Goal: Task Accomplishment & Management: Manage account settings

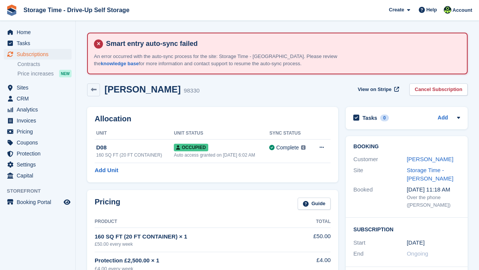
scroll to position [197, 0]
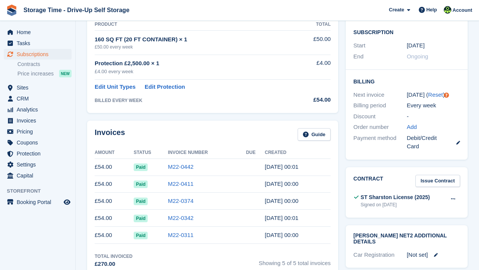
click at [271, 80] on td "Edit Unit Types Edit Protection" at bounding box center [194, 86] width 199 height 12
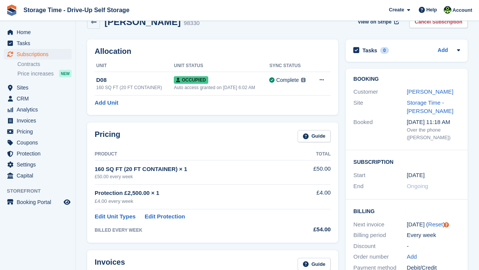
scroll to position [91, 0]
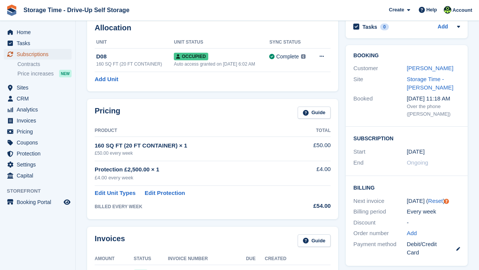
click at [53, 55] on span "Subscriptions" at bounding box center [39, 54] width 45 height 11
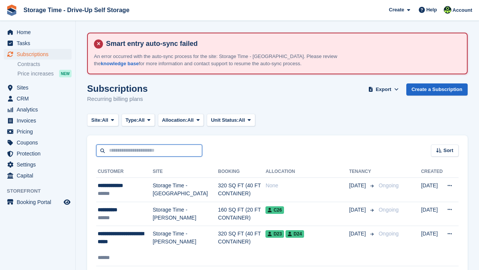
click at [180, 155] on input "text" at bounding box center [149, 150] width 106 height 13
type input "****"
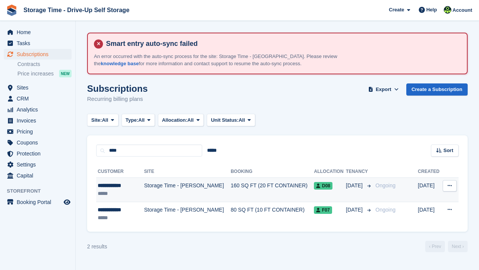
click at [201, 187] on td "Storage Time - [PERSON_NAME]" at bounding box center [187, 190] width 87 height 24
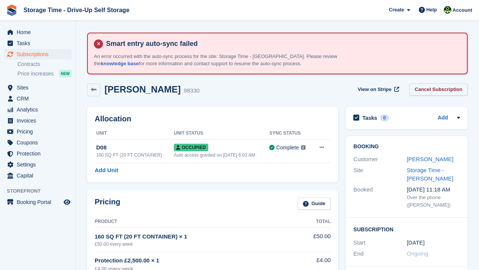
click at [426, 85] on link "Cancel Subscription" at bounding box center [439, 89] width 58 height 13
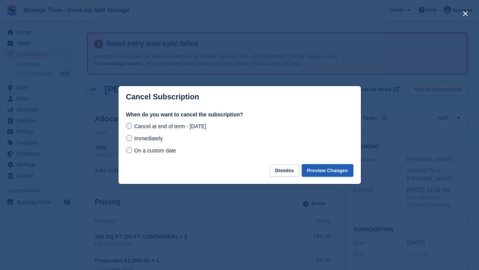
click at [334, 169] on button "Preview Changes" at bounding box center [328, 170] width 52 height 13
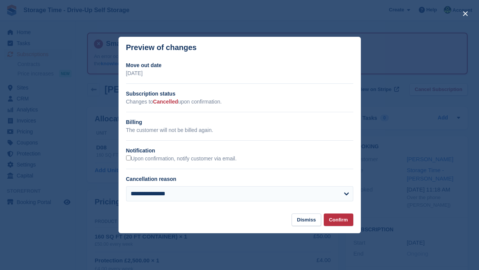
click at [216, 204] on div "**********" at bounding box center [239, 196] width 227 height 21
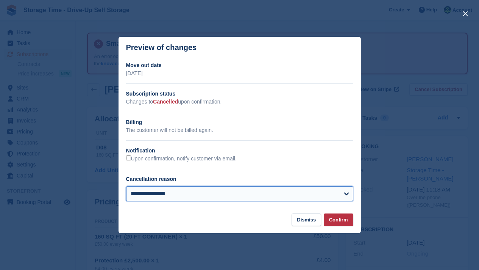
click at [213, 200] on select "**********" at bounding box center [239, 193] width 227 height 15
select select "**********"
click at [126, 186] on select "**********" at bounding box center [239, 193] width 227 height 15
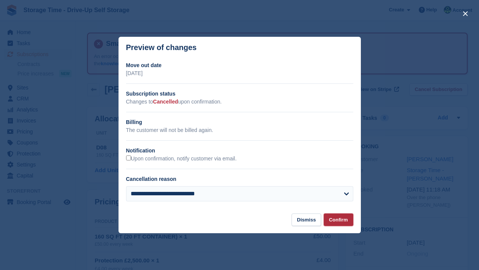
click at [330, 218] on button "Confirm" at bounding box center [339, 219] width 30 height 13
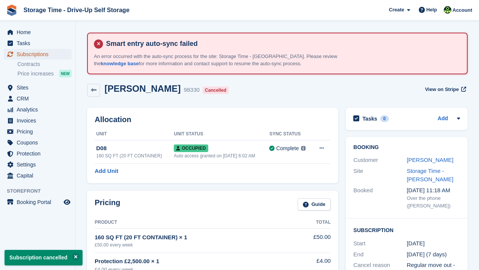
click at [39, 56] on span "Subscriptions" at bounding box center [39, 54] width 45 height 11
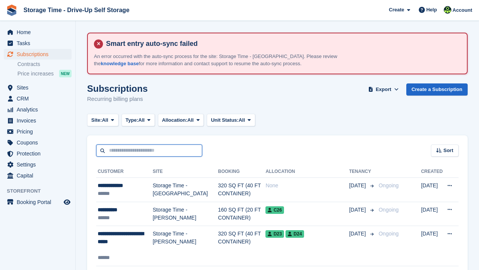
click at [121, 153] on input "text" at bounding box center [149, 150] width 106 height 13
type input "****"
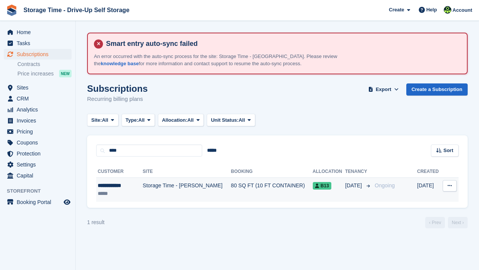
click at [168, 186] on td "Storage Time - [PERSON_NAME]" at bounding box center [187, 190] width 88 height 24
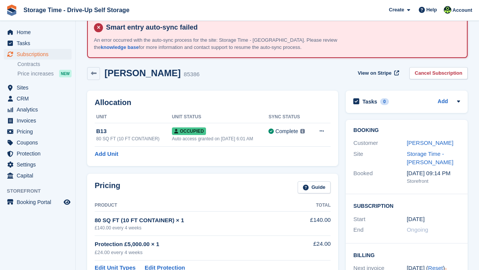
scroll to position [15, 0]
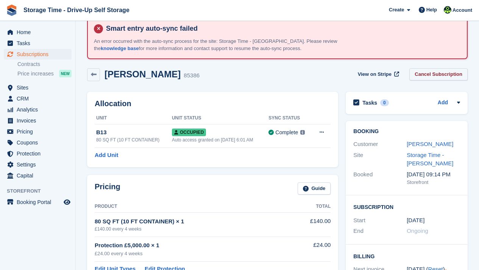
click at [418, 71] on link "Cancel Subscription" at bounding box center [439, 74] width 58 height 13
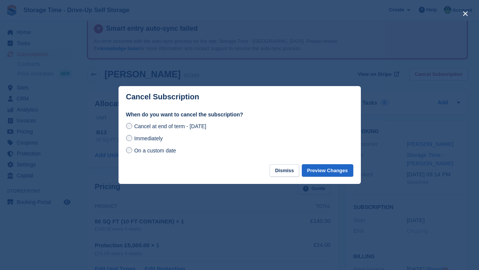
click at [161, 149] on span "On a custom date" at bounding box center [155, 150] width 42 height 6
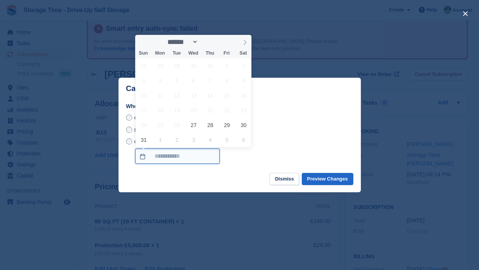
click at [169, 155] on input "On a custom date" at bounding box center [177, 156] width 85 height 15
click at [246, 41] on icon at bounding box center [245, 42] width 3 height 5
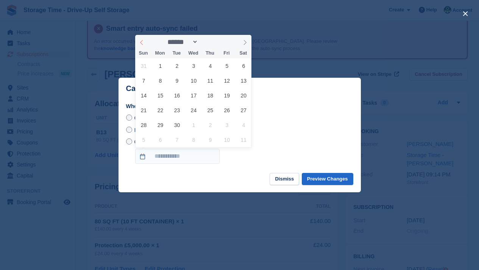
click at [141, 40] on icon at bounding box center [141, 42] width 5 height 5
click at [245, 42] on icon at bounding box center [245, 42] width 5 height 5
click at [142, 42] on icon at bounding box center [141, 42] width 5 height 5
select select "*"
click at [283, 177] on button "Dismiss" at bounding box center [285, 179] width 30 height 13
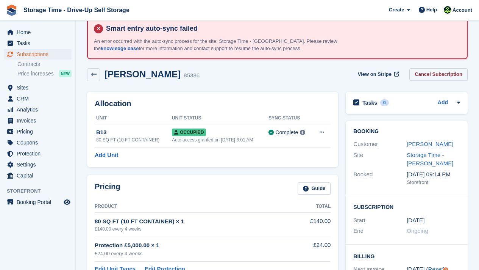
click at [448, 71] on link "Cancel Subscription" at bounding box center [439, 74] width 58 height 13
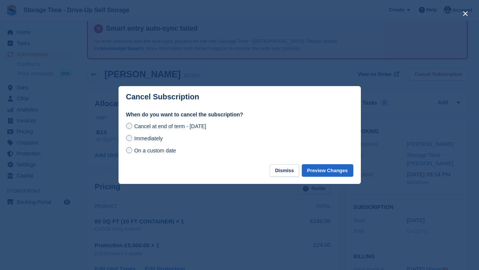
click at [169, 152] on span "On a custom date" at bounding box center [155, 150] width 42 height 6
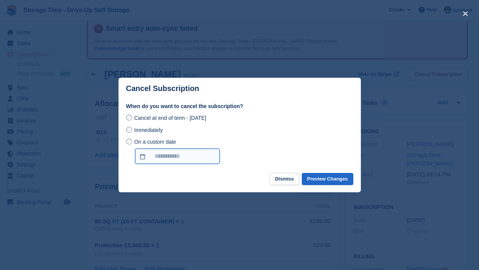
click at [180, 157] on input "On a custom date" at bounding box center [177, 156] width 85 height 15
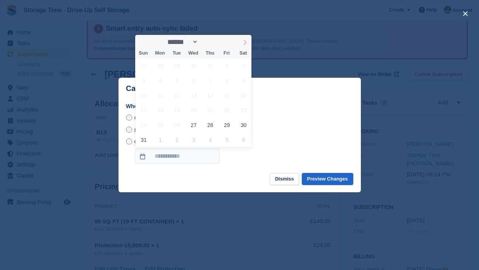
click at [244, 41] on icon at bounding box center [245, 42] width 5 height 5
select select "*"
click at [283, 179] on button "Dismiss" at bounding box center [285, 179] width 30 height 13
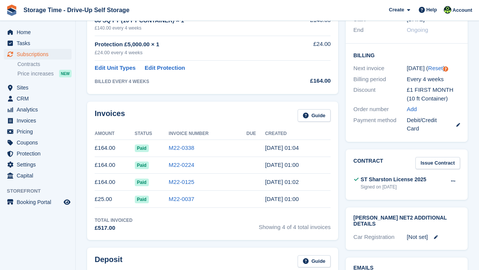
scroll to position [227, 0]
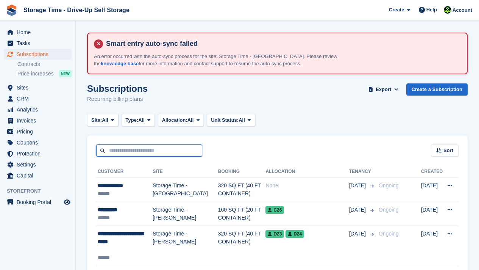
click at [144, 151] on input "text" at bounding box center [149, 150] width 106 height 13
type input "****"
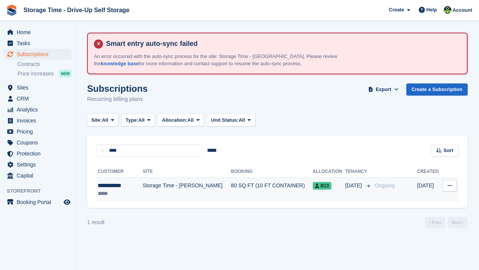
click at [154, 194] on td "Storage Time - [PERSON_NAME]" at bounding box center [187, 190] width 88 height 24
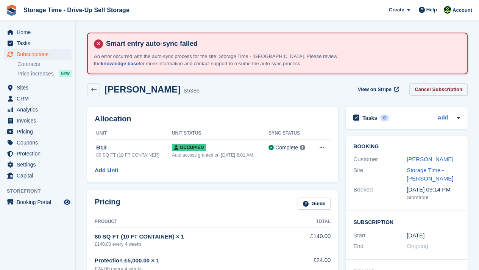
click at [448, 90] on link "Cancel Subscription" at bounding box center [439, 89] width 58 height 13
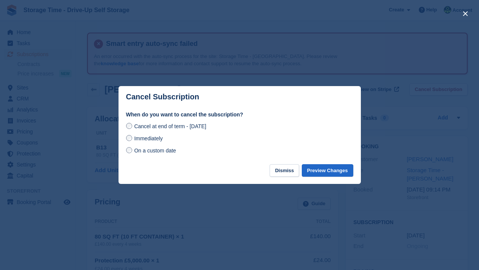
click at [163, 150] on span "On a custom date" at bounding box center [155, 150] width 42 height 6
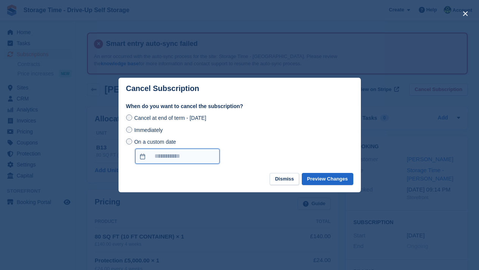
click at [164, 156] on input "On a custom date" at bounding box center [177, 156] width 85 height 15
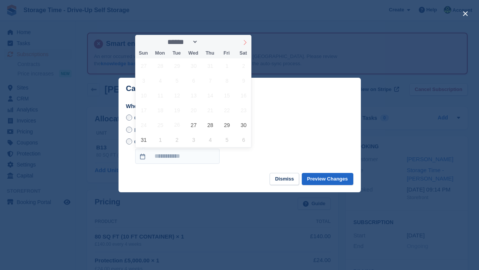
click at [246, 40] on icon at bounding box center [245, 42] width 5 height 5
select select "*"
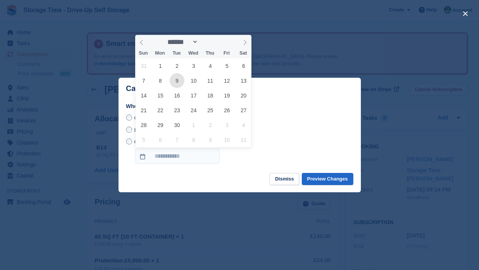
click at [177, 79] on span "9" at bounding box center [177, 80] width 15 height 15
type input "**********"
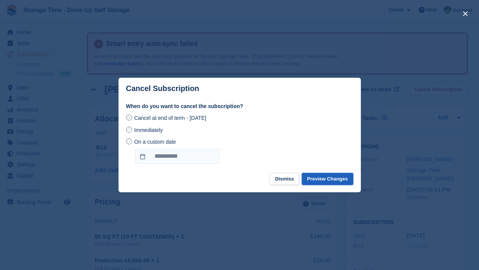
click at [326, 178] on button "Preview Changes" at bounding box center [328, 179] width 52 height 13
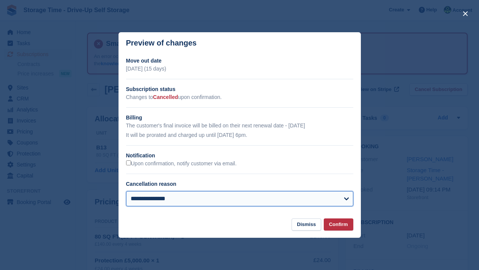
click at [268, 199] on select "**********" at bounding box center [239, 198] width 227 height 15
select select "**********"
click at [126, 191] on select "**********" at bounding box center [239, 198] width 227 height 15
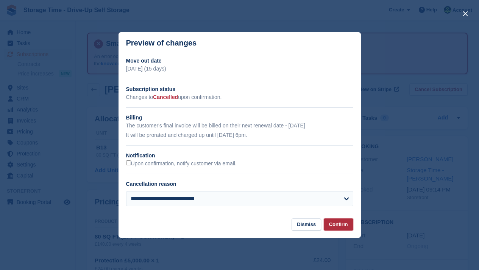
click at [332, 221] on button "Confirm" at bounding box center [339, 224] width 30 height 13
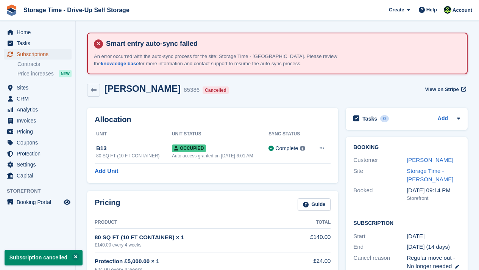
click at [43, 52] on span "Subscriptions" at bounding box center [39, 54] width 45 height 11
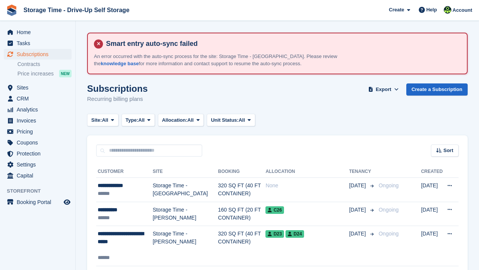
click at [182, 150] on input "text" at bounding box center [149, 150] width 106 height 13
type input "*****"
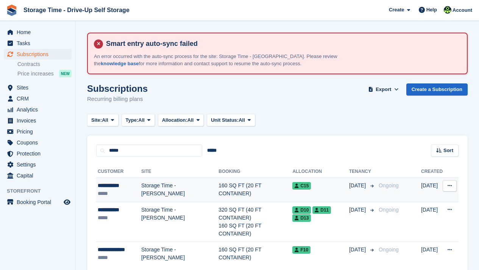
click at [196, 182] on td "Storage Time - [PERSON_NAME]" at bounding box center [179, 190] width 77 height 24
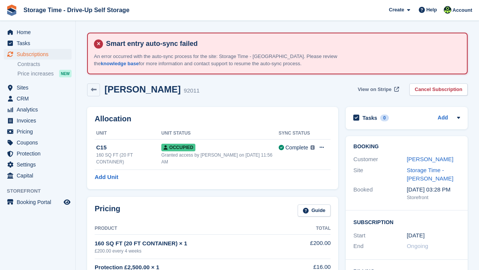
click at [385, 90] on span "View on Stripe" at bounding box center [375, 90] width 34 height 8
click at [385, 89] on span "View on Stripe" at bounding box center [375, 90] width 34 height 8
click at [60, 52] on span "Subscriptions" at bounding box center [39, 54] width 45 height 11
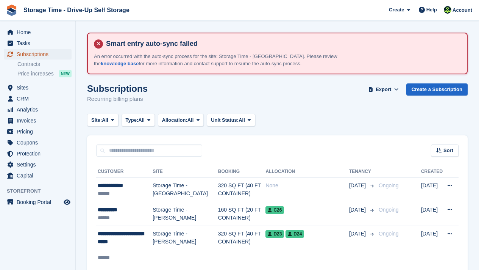
click at [45, 49] on span "Subscriptions" at bounding box center [39, 54] width 45 height 11
click at [45, 51] on span "Subscriptions" at bounding box center [39, 54] width 45 height 11
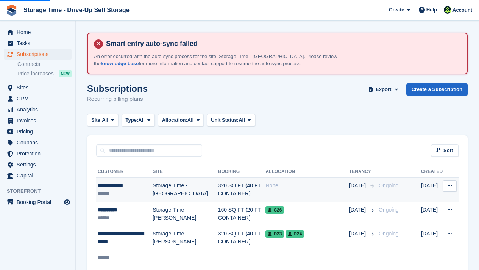
click at [266, 186] on div "None" at bounding box center [308, 186] width 84 height 8
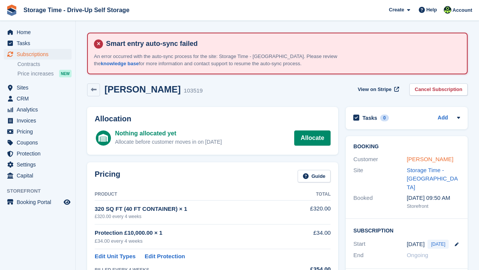
click at [435, 159] on link "Henry Isiguzo" at bounding box center [430, 159] width 47 height 6
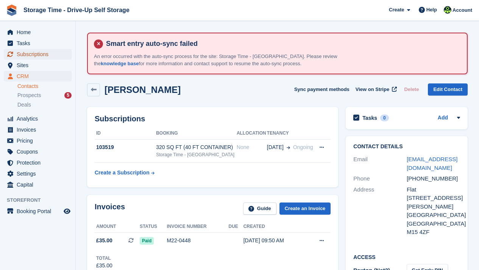
click at [49, 57] on span "Subscriptions" at bounding box center [39, 54] width 45 height 11
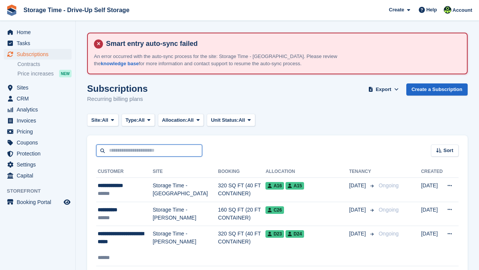
click at [132, 148] on input "text" at bounding box center [149, 150] width 106 height 13
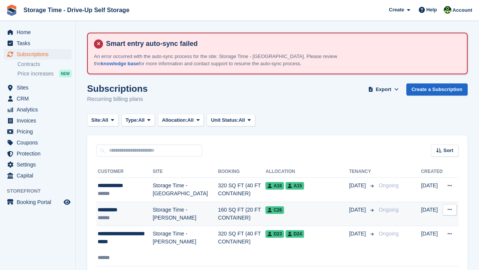
click at [218, 216] on td "160 SQ FT (20 FT CONTAINER)" at bounding box center [242, 214] width 48 height 24
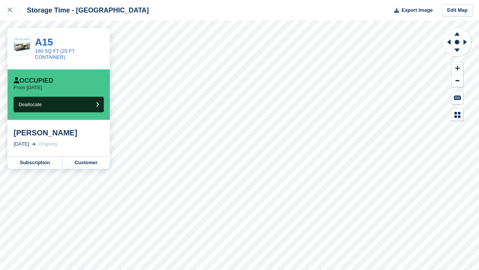
click at [22, 154] on div "[PERSON_NAME] [DATE] Ongoing" at bounding box center [59, 138] width 102 height 36
click at [27, 160] on link "Subscription" at bounding box center [35, 163] width 55 height 12
click at [102, 145] on div "[DATE] Ongoing" at bounding box center [59, 144] width 90 height 8
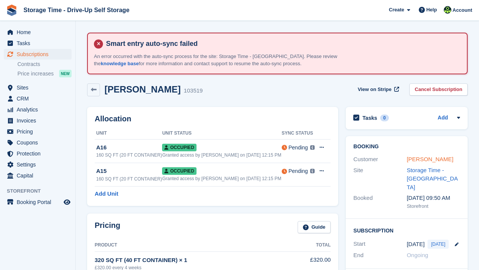
click at [421, 158] on link "[PERSON_NAME]" at bounding box center [430, 159] width 47 height 6
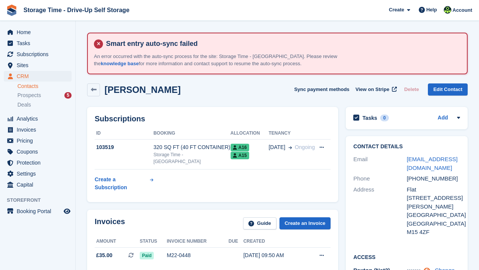
click at [431, 267] on icon at bounding box center [427, 270] width 6 height 6
click at [429, 253] on h2 "Access" at bounding box center [407, 257] width 107 height 8
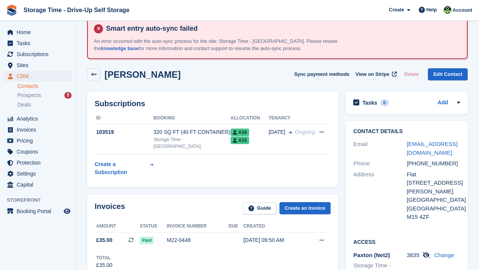
scroll to position [30, 0]
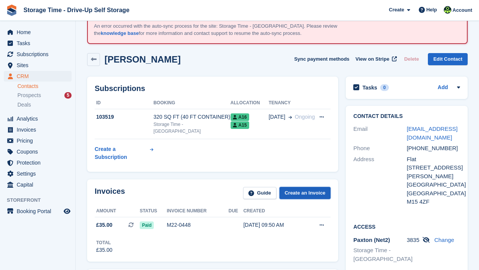
click at [288, 195] on link "Create an Invoice" at bounding box center [306, 193] width 52 height 13
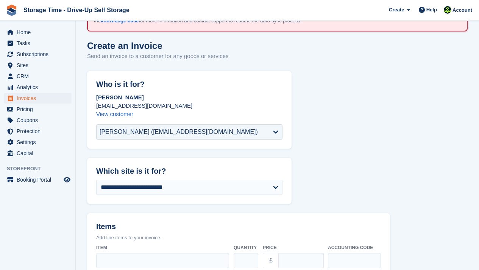
scroll to position [45, 0]
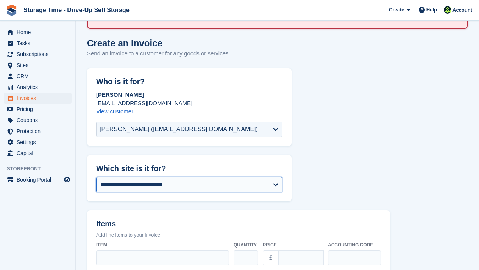
click at [113, 185] on select "**********" at bounding box center [189, 184] width 186 height 15
select select "****"
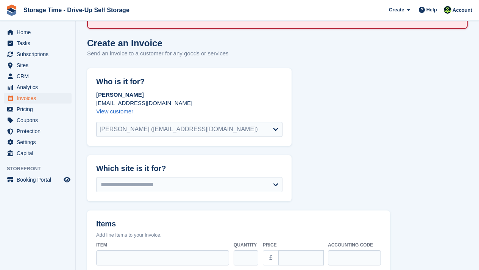
click at [227, 227] on h2 "Items" at bounding box center [238, 224] width 285 height 10
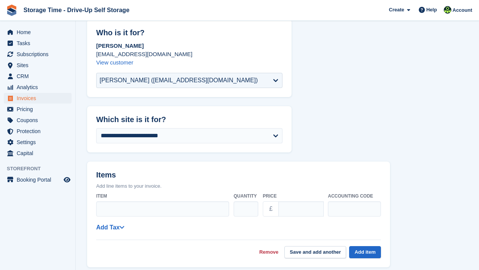
scroll to position [106, 0]
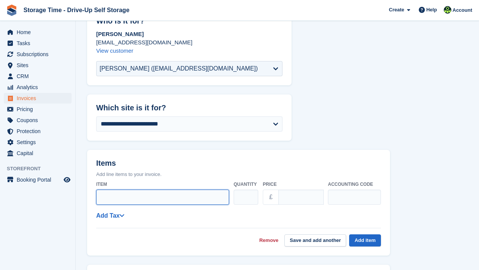
click at [194, 198] on input "Item" at bounding box center [162, 196] width 133 height 15
type input "**********"
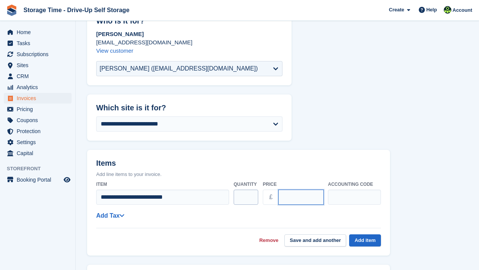
drag, startPoint x: 305, startPoint y: 197, endPoint x: 252, endPoint y: 197, distance: 52.7
click at [252, 197] on div "**********" at bounding box center [238, 193] width 285 height 30
type input "**"
click at [358, 236] on button "Add item" at bounding box center [365, 240] width 32 height 13
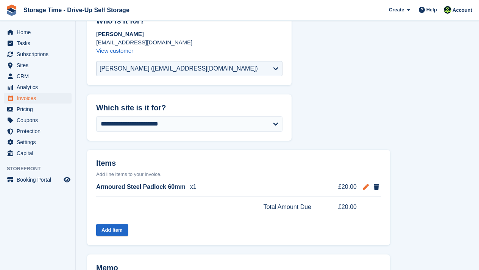
click at [364, 186] on icon at bounding box center [366, 187] width 6 height 6
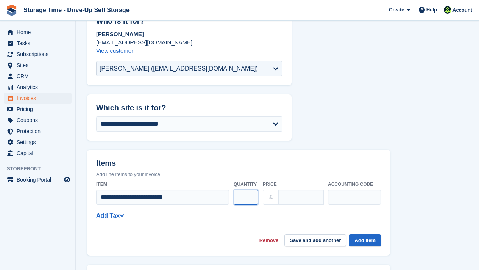
type input "*"
click at [252, 196] on input "*" at bounding box center [246, 196] width 25 height 15
click at [368, 239] on button "Add item" at bounding box center [365, 240] width 32 height 13
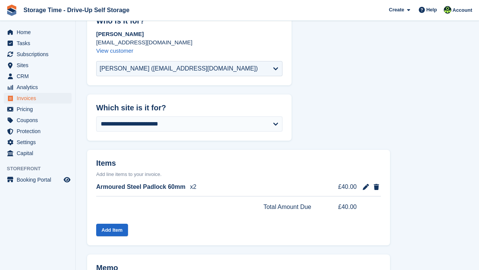
click at [447, 214] on form "**********" at bounding box center [277, 252] width 381 height 489
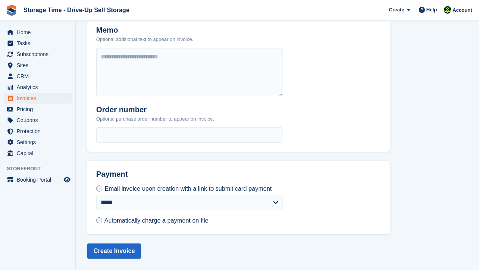
click at [208, 219] on span "Automatically charge a payment on file" at bounding box center [157, 220] width 104 height 6
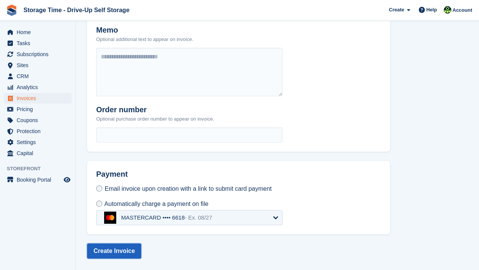
click at [114, 249] on button "Create Invoice" at bounding box center [114, 250] width 54 height 15
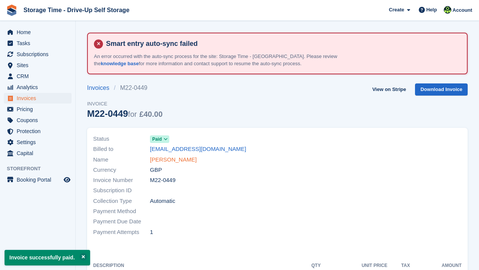
click at [178, 158] on link "Henry Isiguzo" at bounding box center [173, 159] width 47 height 9
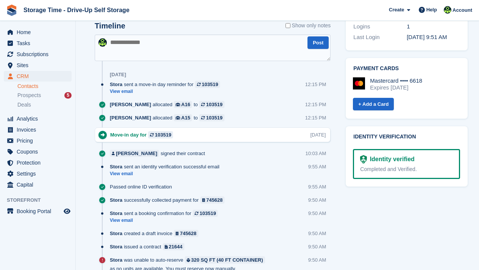
scroll to position [440, 0]
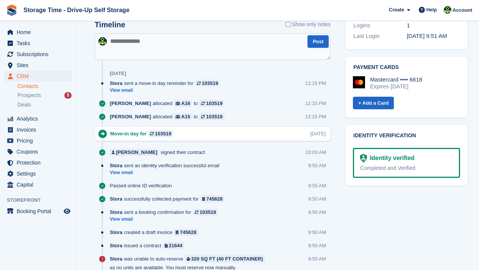
drag, startPoint x: 307, startPoint y: 84, endPoint x: 330, endPoint y: 83, distance: 22.4
click at [330, 83] on div "12:15 PM" at bounding box center [318, 83] width 26 height 7
click at [332, 80] on div "Timeline Show only notes Post Today Stora sent a move-in day reminder for 10351…" at bounding box center [212, 167] width 251 height 308
drag, startPoint x: 332, startPoint y: 81, endPoint x: 301, endPoint y: 81, distance: 31.5
click at [301, 81] on div "Timeline Show only notes Post Today Stora sent a move-in day reminder for 10351…" at bounding box center [212, 167] width 251 height 308
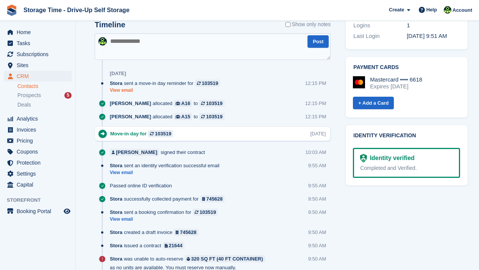
click at [134, 93] on link "View email" at bounding box center [167, 90] width 114 height 6
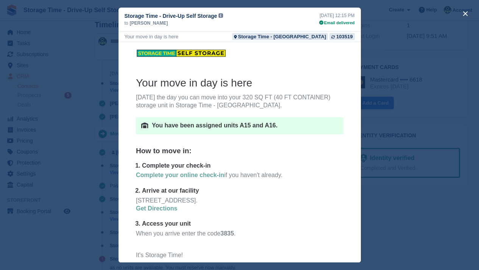
scroll to position [1, 0]
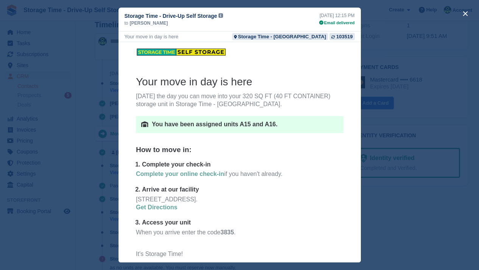
click at [220, 233] on b "3835" at bounding box center [227, 232] width 14 height 6
drag, startPoint x: 218, startPoint y: 233, endPoint x: 249, endPoint y: 233, distance: 31.8
click at [249, 233] on p "When you arrive enter the code 3835 ." at bounding box center [240, 237] width 208 height 16
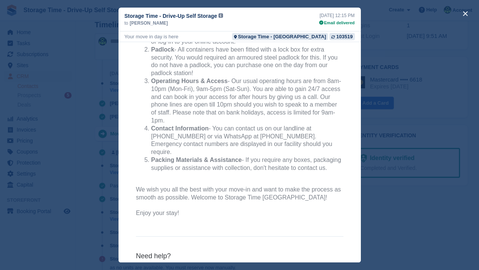
scroll to position [298, 0]
click at [381, 206] on div "close" at bounding box center [239, 135] width 479 height 270
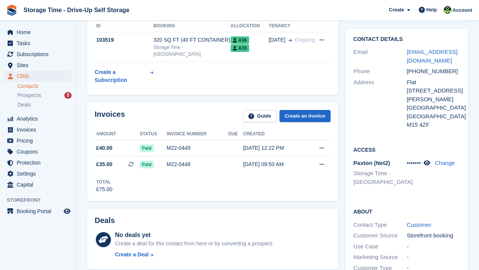
scroll to position [106, 0]
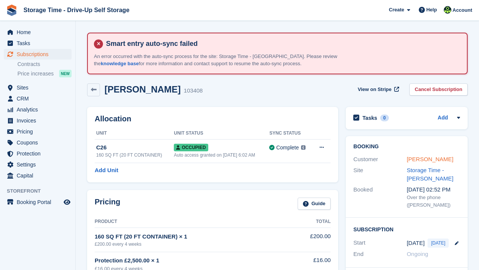
click at [421, 162] on link "[PERSON_NAME]" at bounding box center [430, 159] width 47 height 6
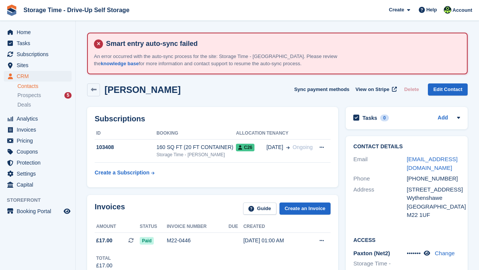
click at [193, 252] on div "Total £17.00" at bounding box center [213, 259] width 236 height 21
